Goal: Task Accomplishment & Management: Manage account settings

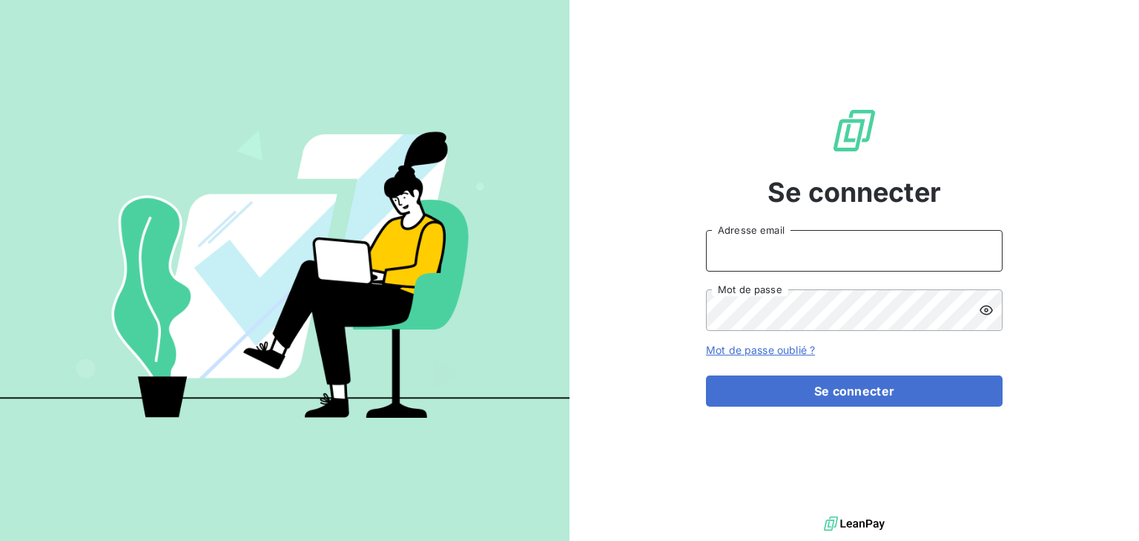
drag, startPoint x: 820, startPoint y: 246, endPoint x: 820, endPoint y: 266, distance: 20.0
click at [820, 246] on input "Adresse email" at bounding box center [854, 251] width 297 height 42
type input "[EMAIL_ADDRESS][DOMAIN_NAME]"
click at [706, 375] on button "Se connecter" at bounding box center [854, 390] width 297 height 31
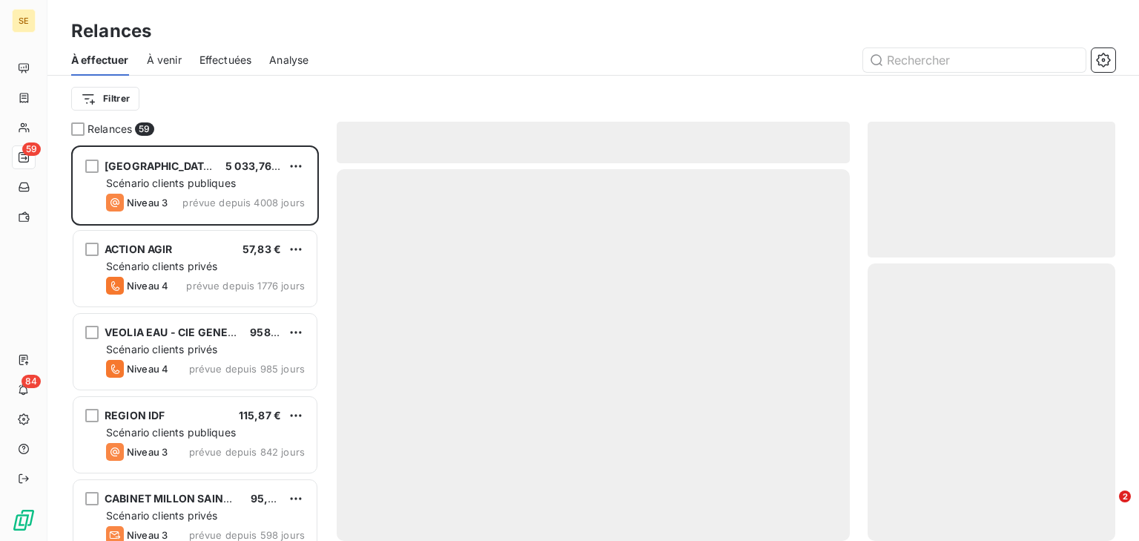
scroll to position [386, 238]
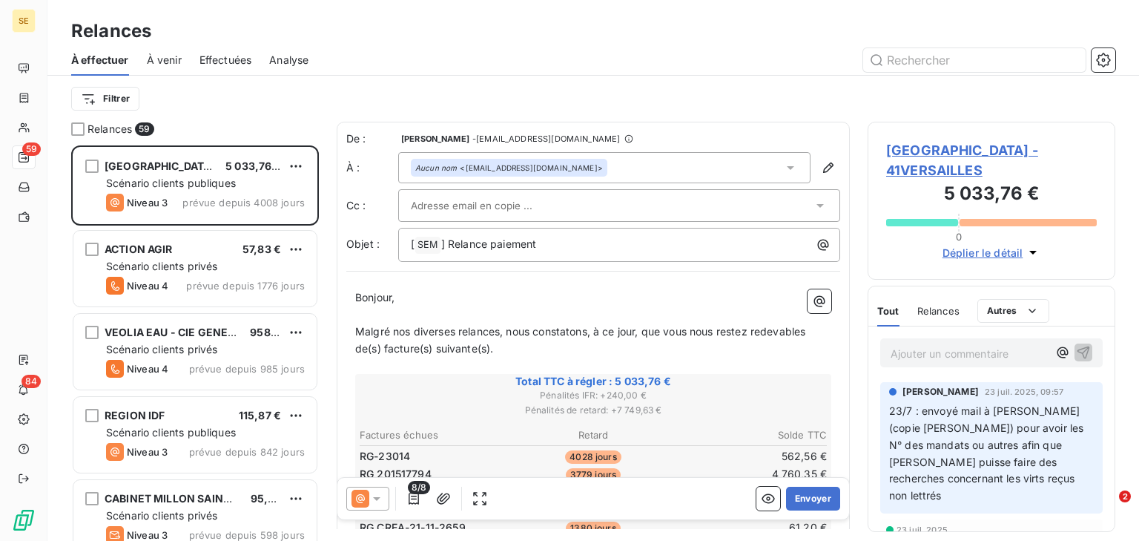
click at [225, 50] on div "Effectuées" at bounding box center [226, 60] width 53 height 31
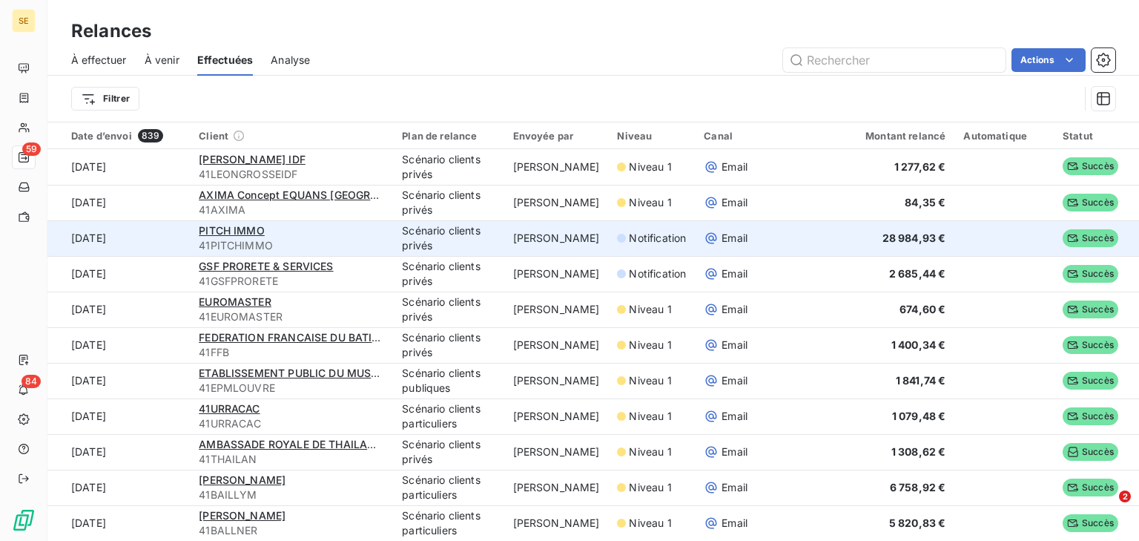
click at [312, 228] on div "PITCH IMMO" at bounding box center [291, 230] width 185 height 15
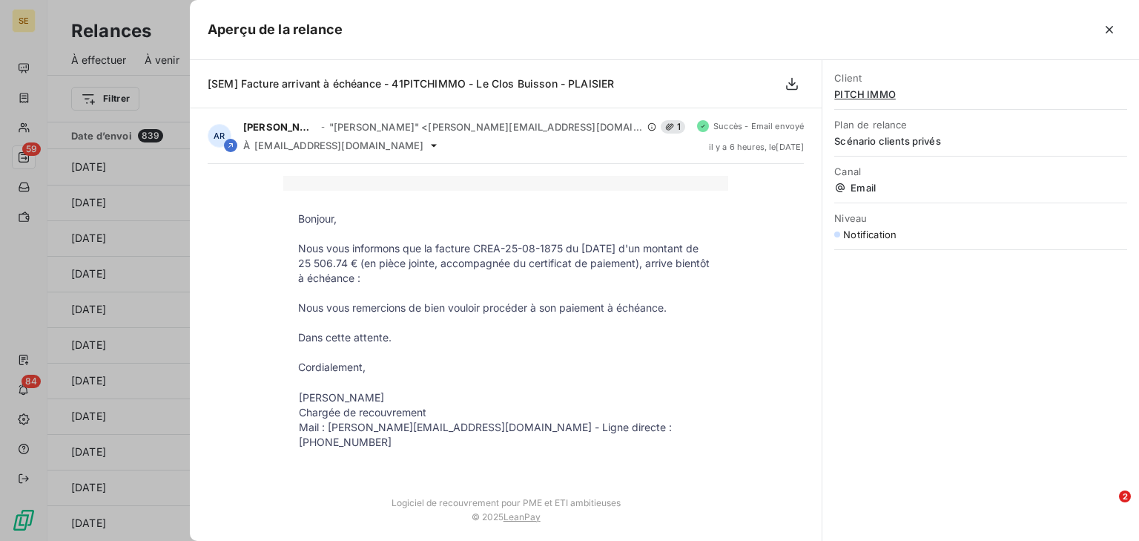
click at [1115, 32] on icon "button" at bounding box center [1109, 29] width 15 height 15
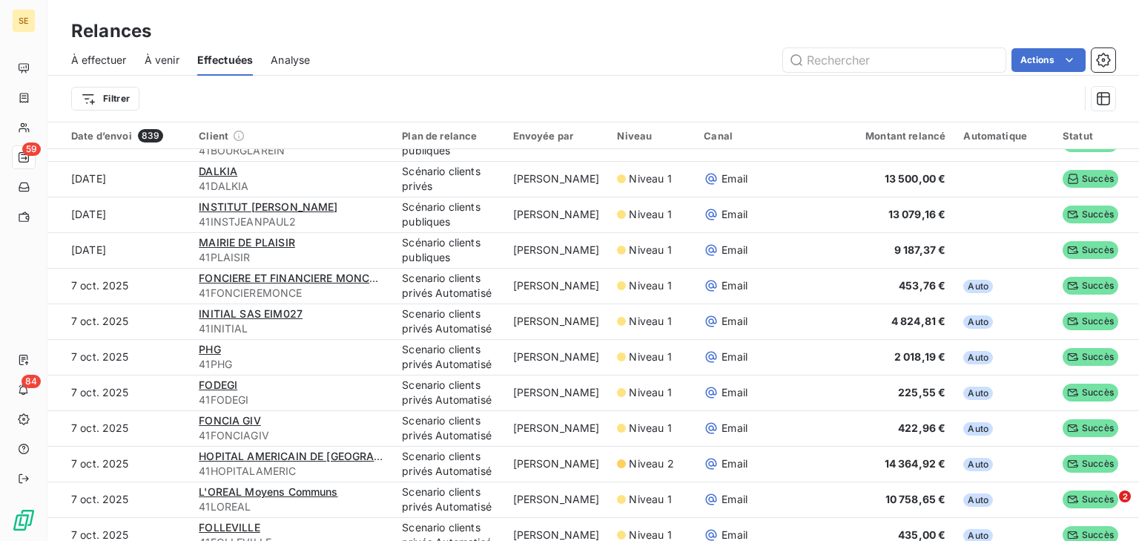
scroll to position [297, 0]
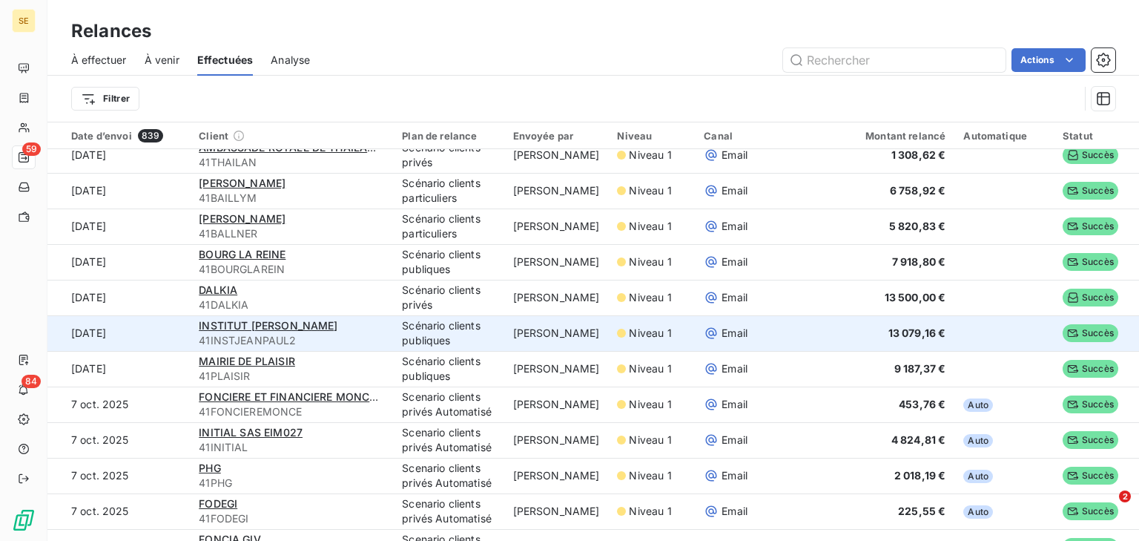
click at [365, 328] on div "INSTITUT [PERSON_NAME]" at bounding box center [291, 325] width 185 height 15
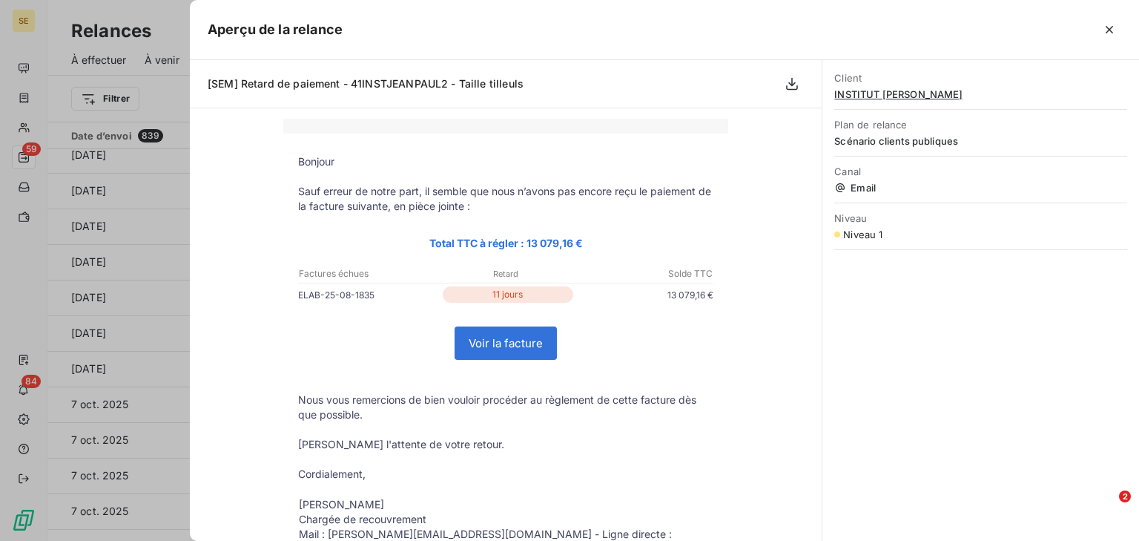
scroll to position [0, 0]
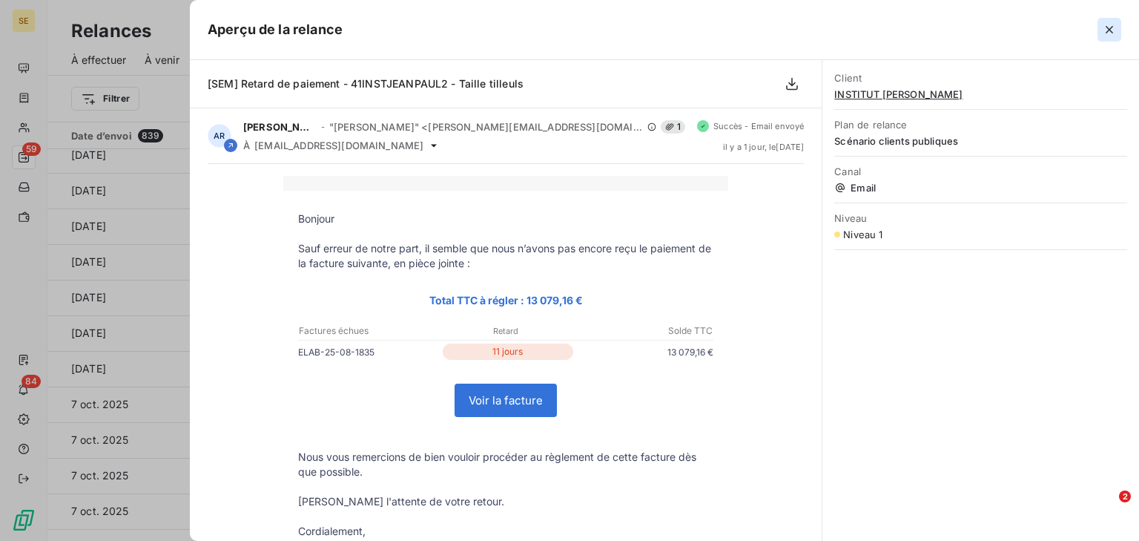
click at [1112, 29] on icon "button" at bounding box center [1109, 29] width 15 height 15
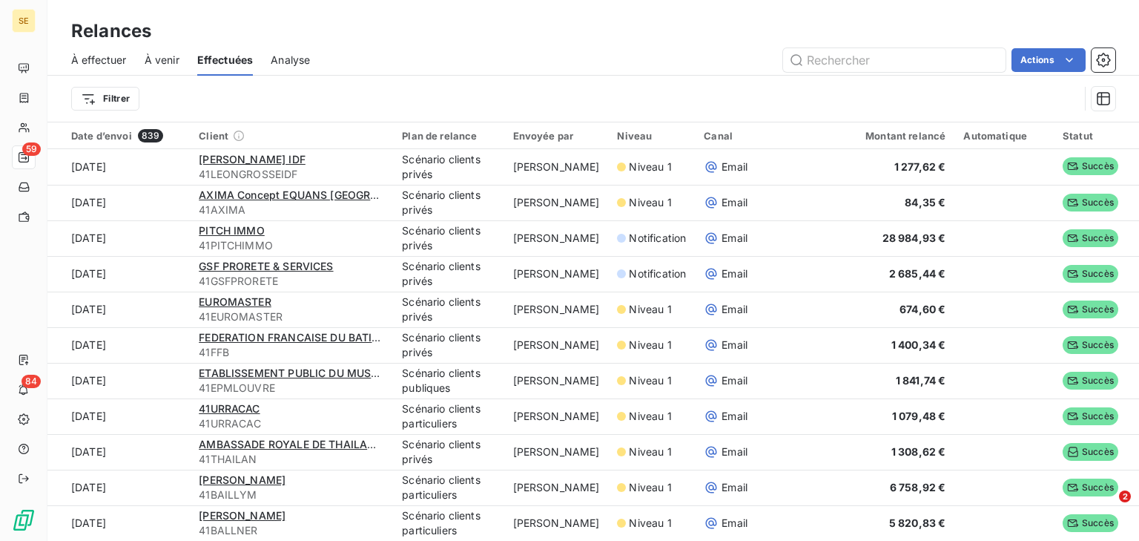
click at [160, 56] on span "À venir" at bounding box center [162, 60] width 35 height 15
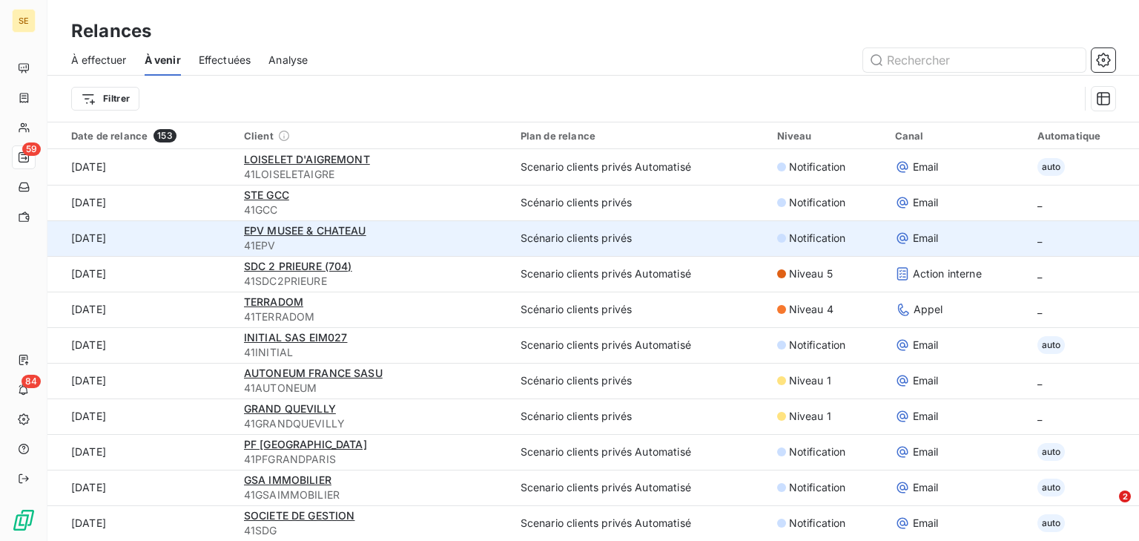
click at [389, 246] on span "41EPV" at bounding box center [373, 245] width 259 height 15
click at [214, 240] on td "[DATE]" at bounding box center [141, 238] width 188 height 36
click at [286, 235] on span "EPV MUSEE & CHATEAU" at bounding box center [305, 230] width 122 height 13
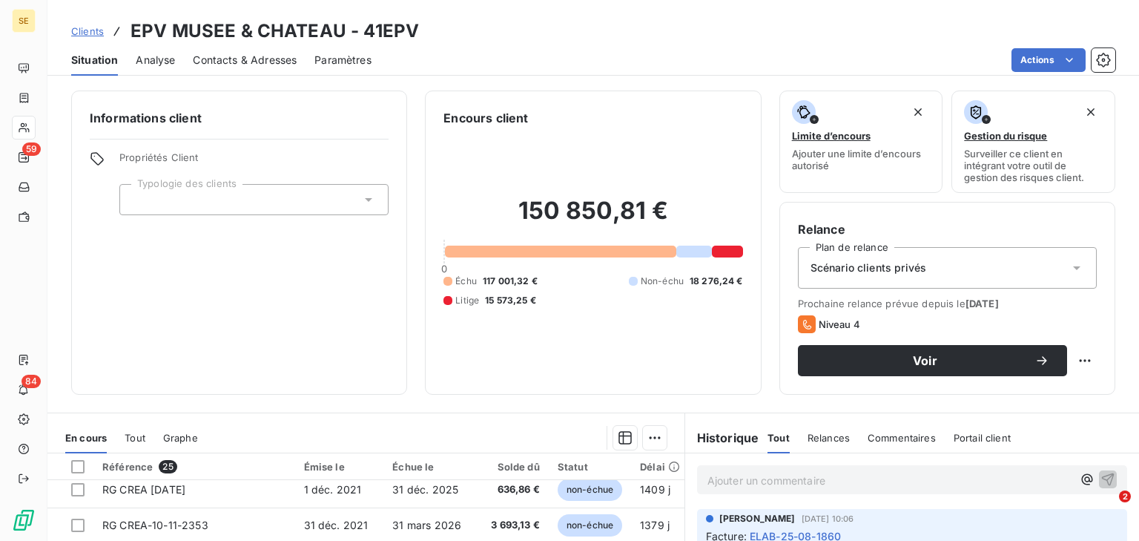
scroll to position [242, 0]
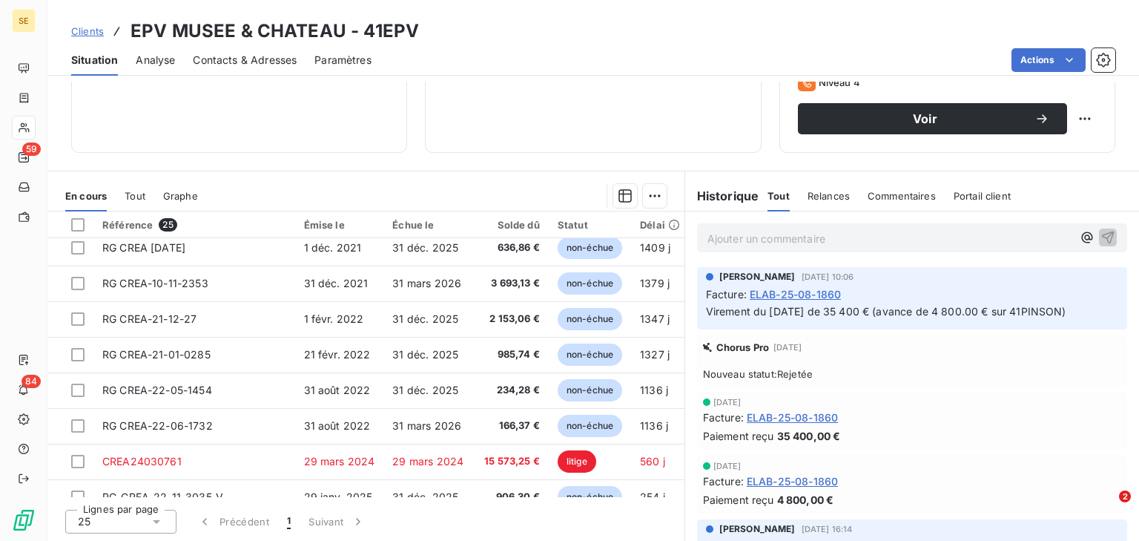
click at [764, 288] on span "ELAB-25-08-1860" at bounding box center [795, 294] width 91 height 16
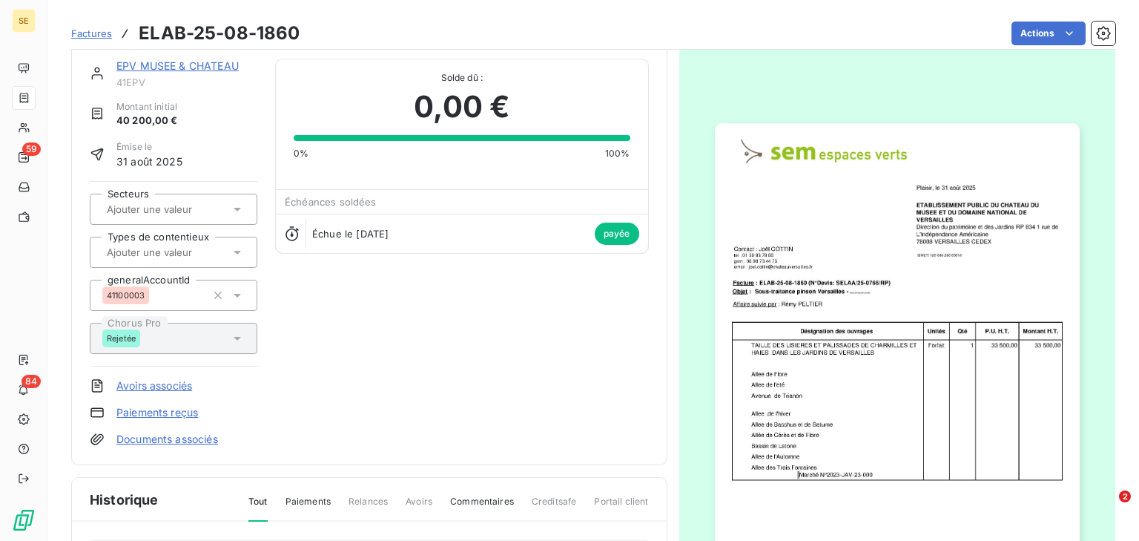
scroll to position [1, 0]
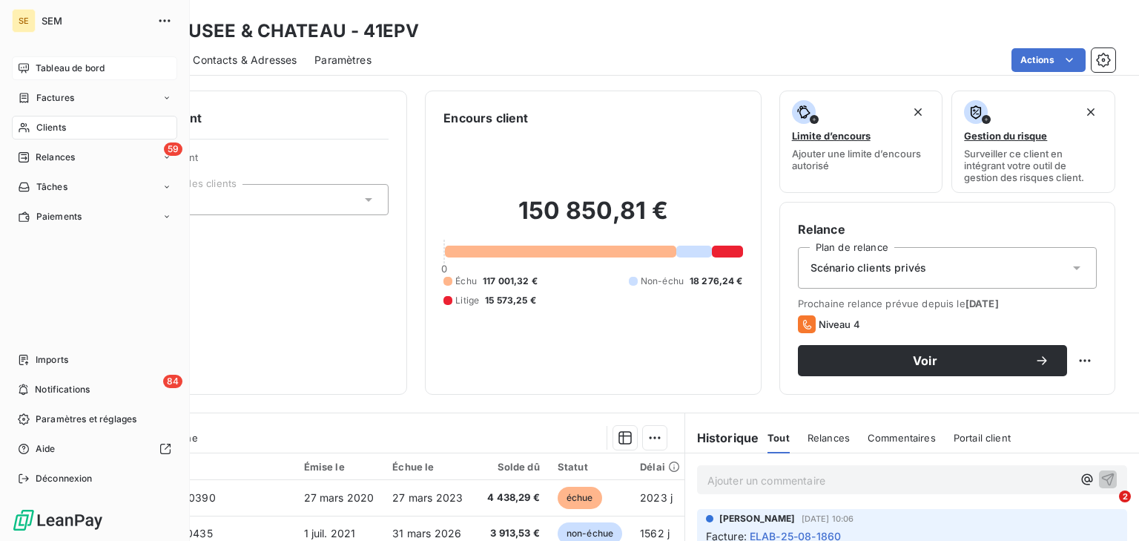
click at [98, 67] on span "Tableau de bord" at bounding box center [70, 68] width 69 height 13
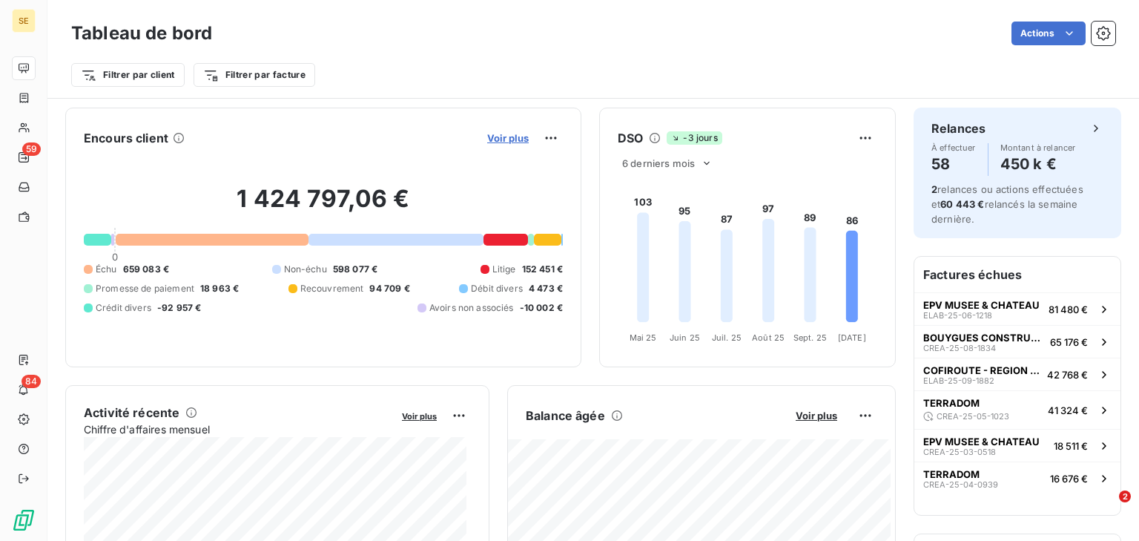
click at [504, 134] on span "Voir plus" at bounding box center [508, 138] width 42 height 12
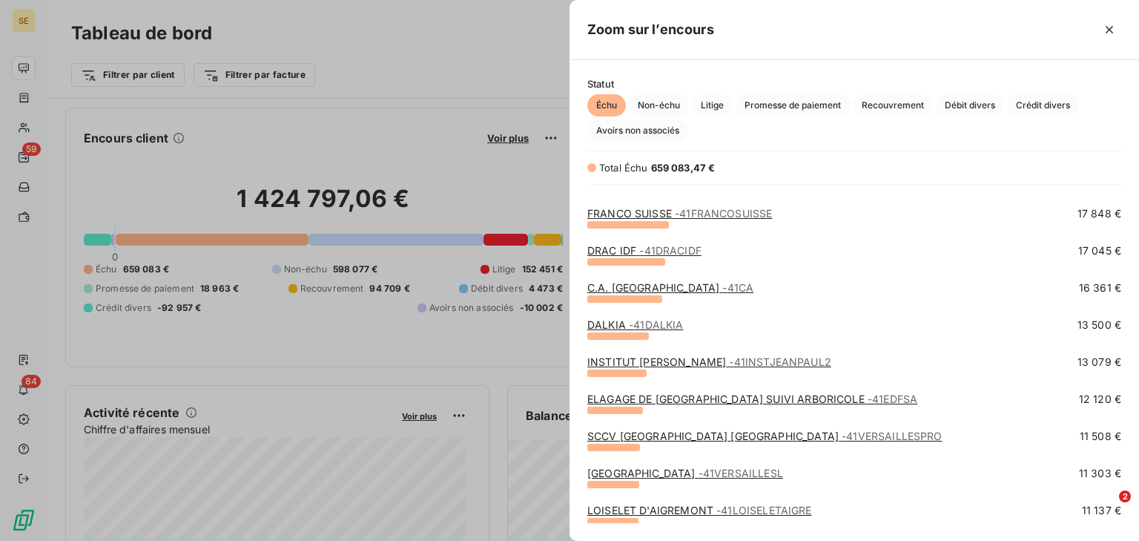
scroll to position [237, 0]
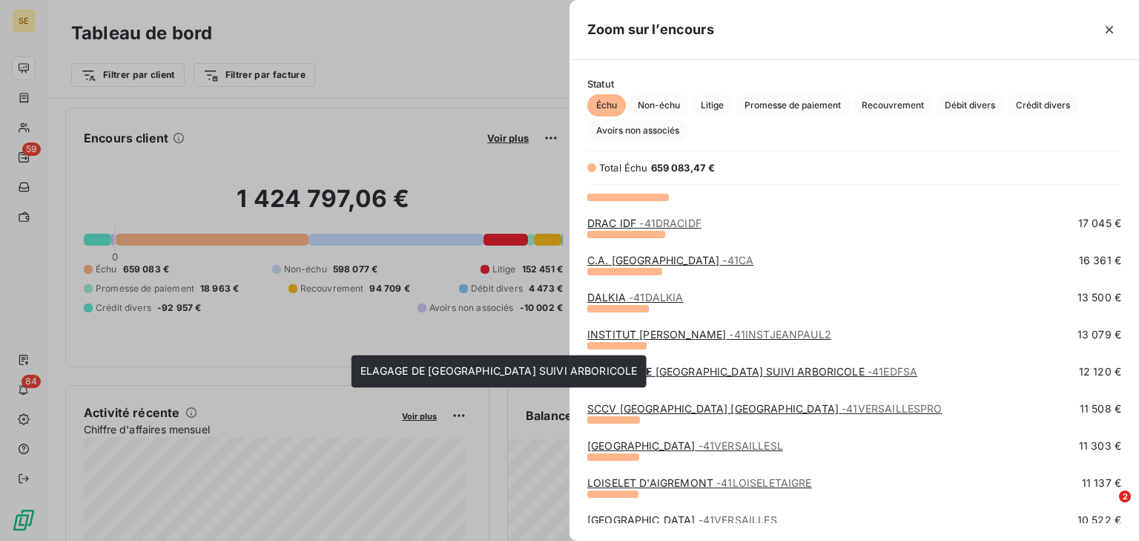
click at [660, 377] on link "ELAGAGE DE [GEOGRAPHIC_DATA] SUIVI ARBORICOLE - 41EDFSA" at bounding box center [752, 371] width 330 height 13
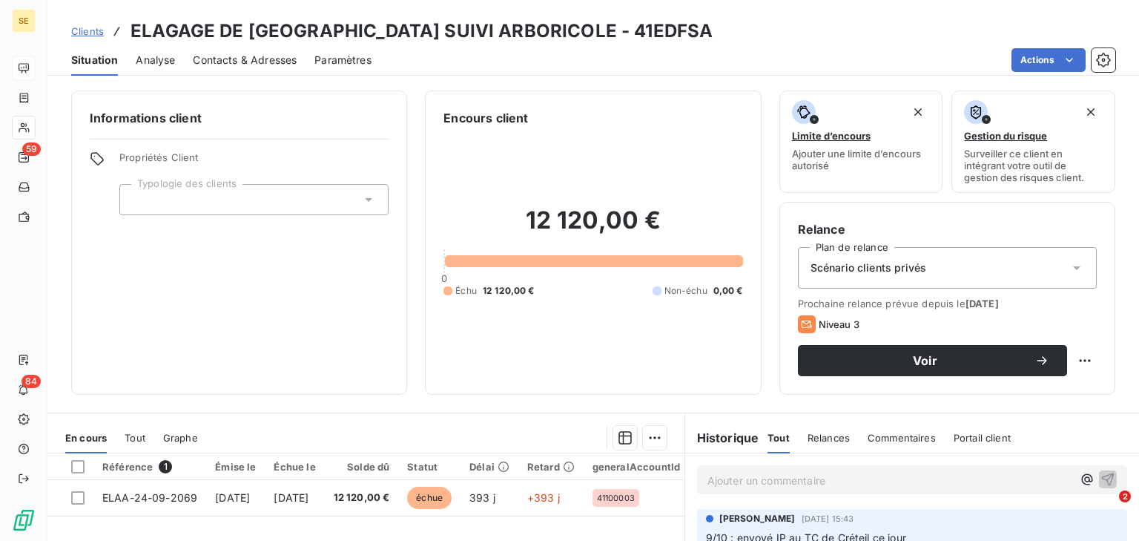
click at [89, 36] on span "Clients" at bounding box center [87, 31] width 33 height 12
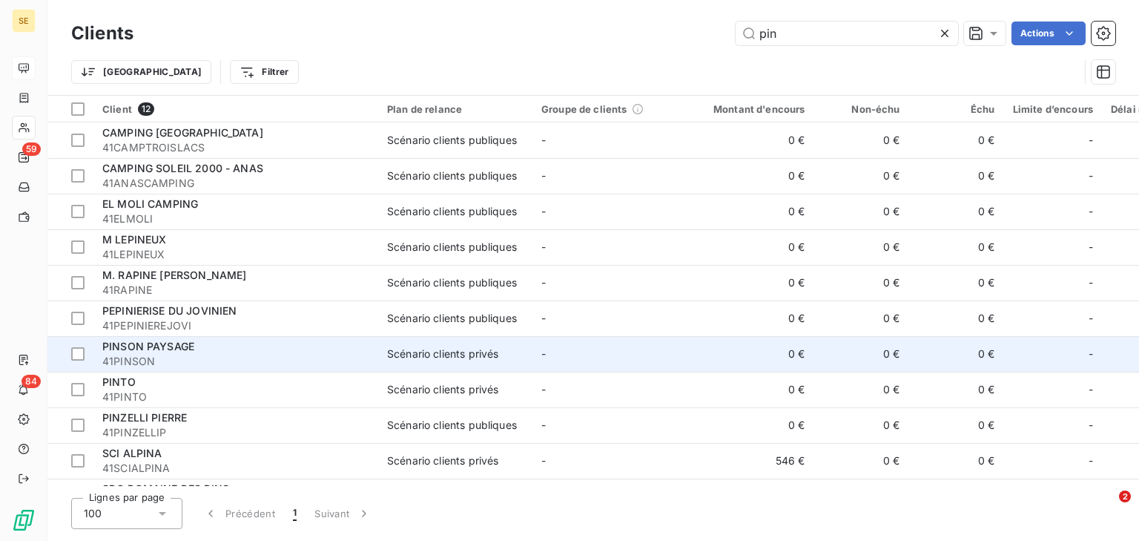
type input "pin"
click at [498, 338] on td "Scénario clients privés" at bounding box center [455, 354] width 154 height 36
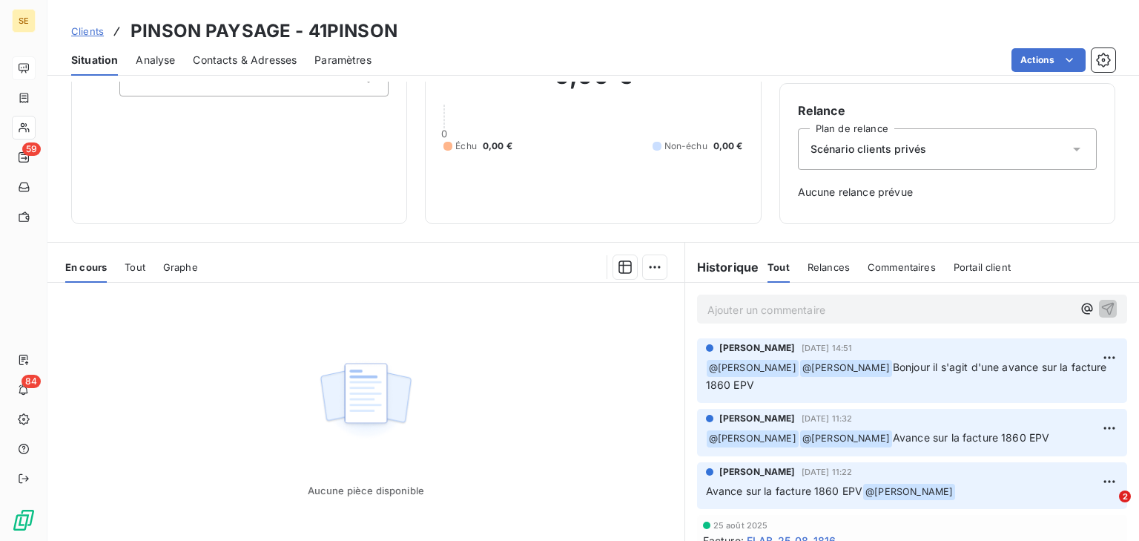
click at [126, 270] on span "Tout" at bounding box center [135, 267] width 21 height 12
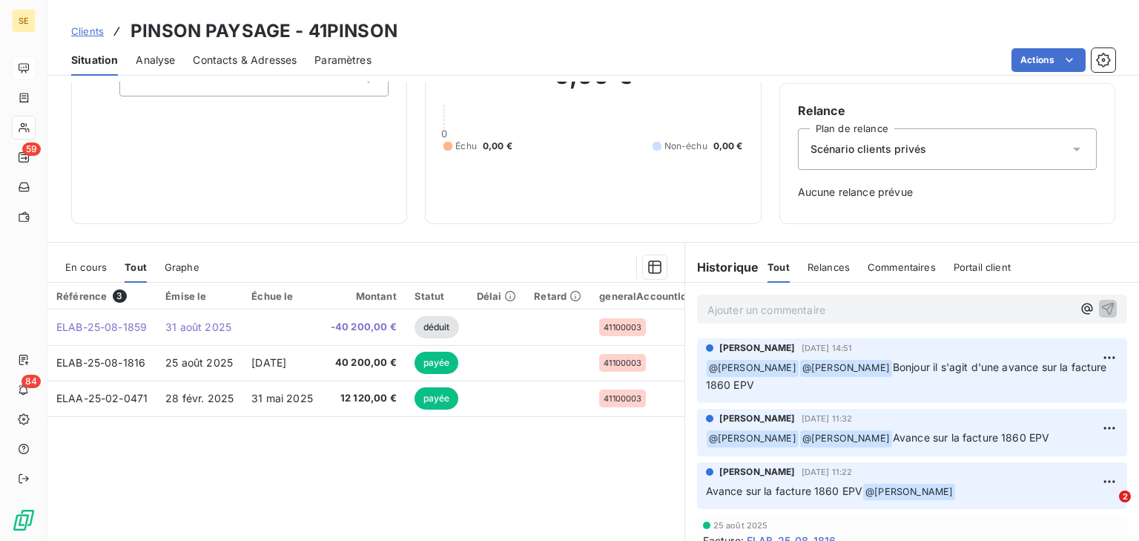
click at [93, 265] on span "En cours" at bounding box center [86, 267] width 42 height 12
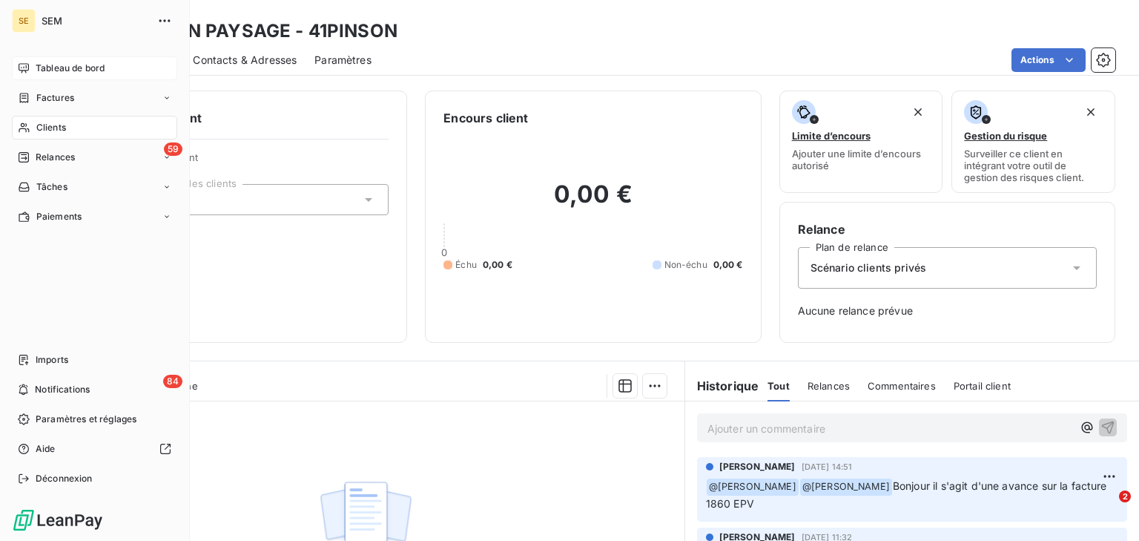
click at [33, 67] on div "Tableau de bord" at bounding box center [94, 68] width 165 height 24
